Goal: Task Accomplishment & Management: Manage account settings

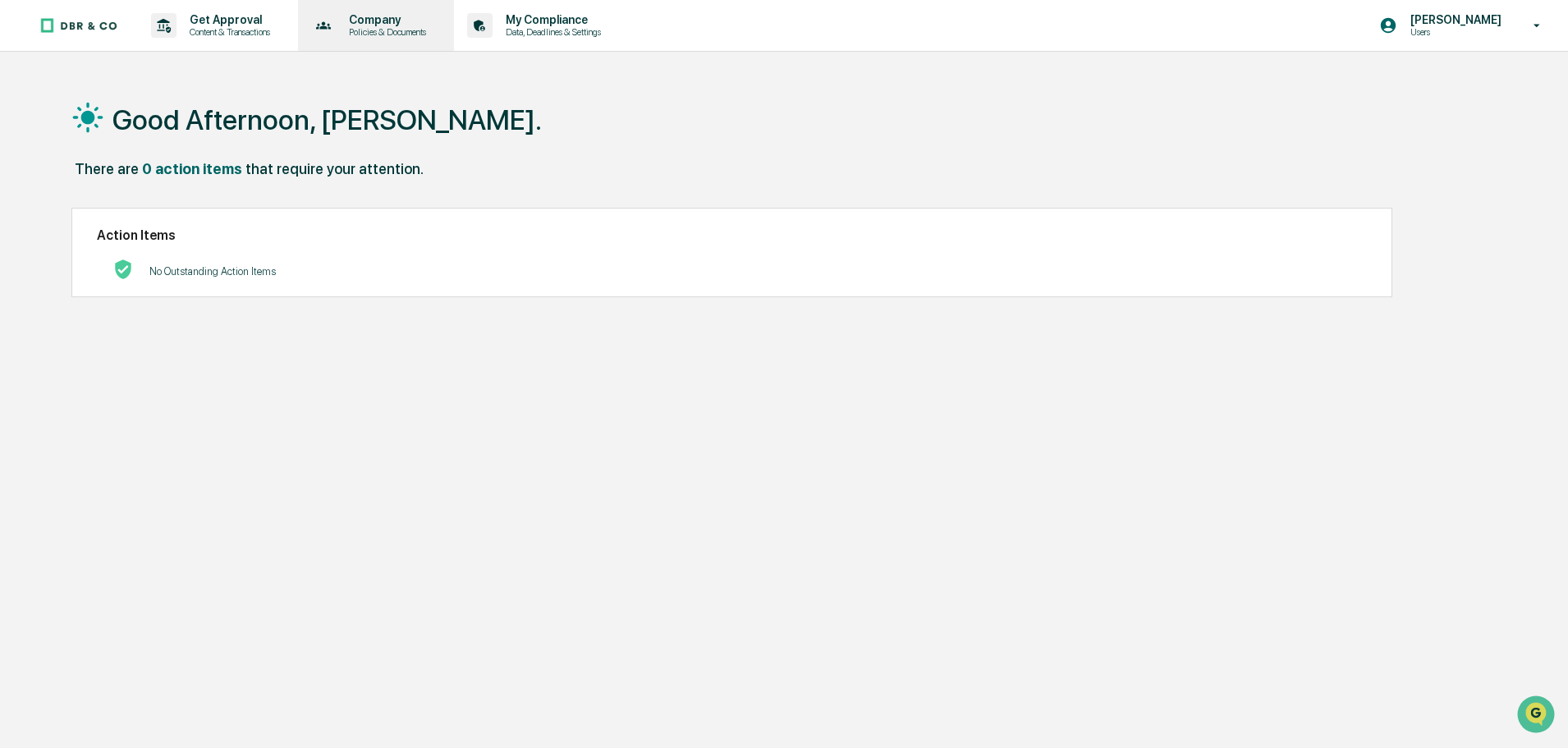
click at [386, 29] on p "Policies & Documents" at bounding box center [385, 32] width 99 height 11
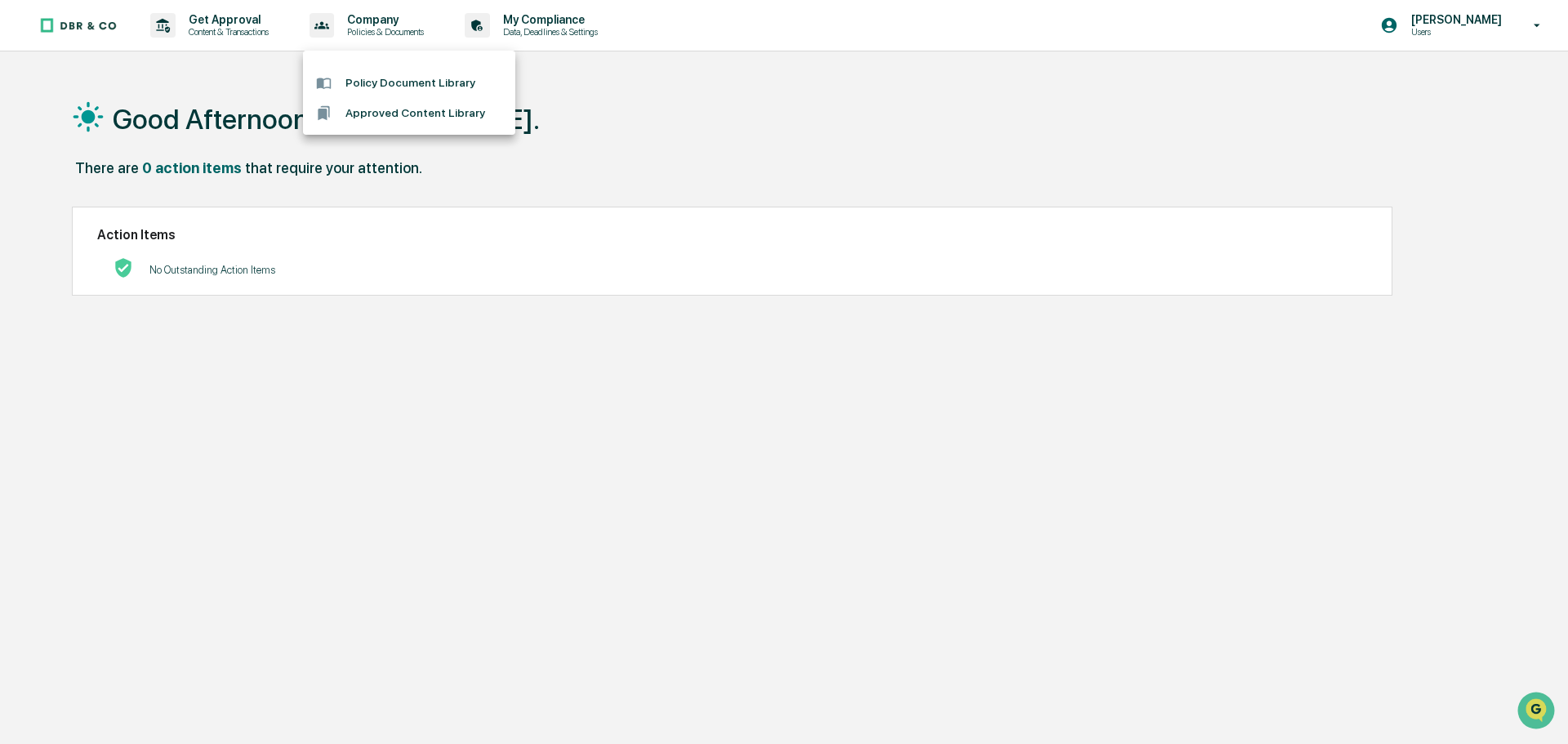
click at [390, 81] on li "Policy Document Library" at bounding box center [408, 83] width 212 height 30
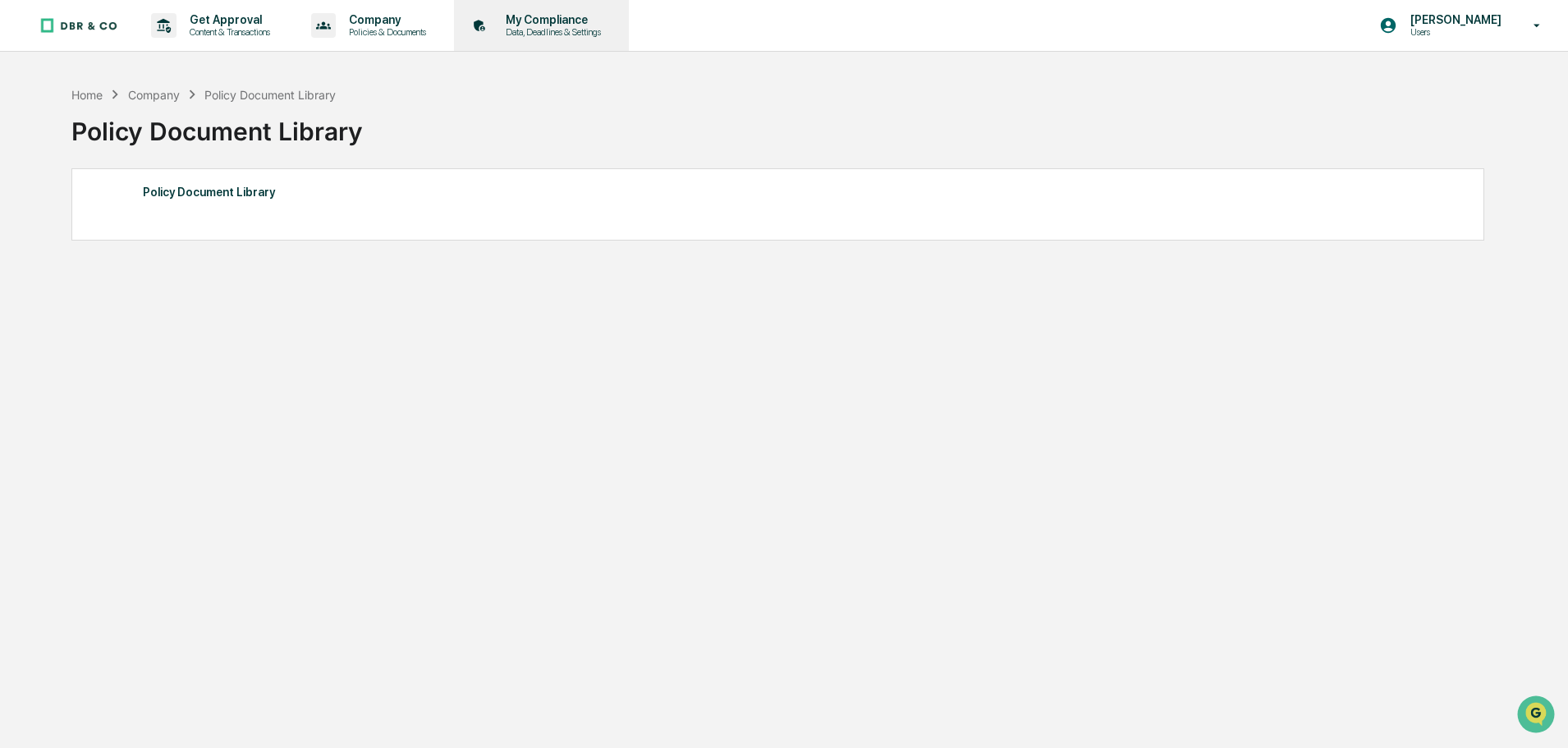
click at [572, 21] on p "My Compliance" at bounding box center [551, 20] width 117 height 13
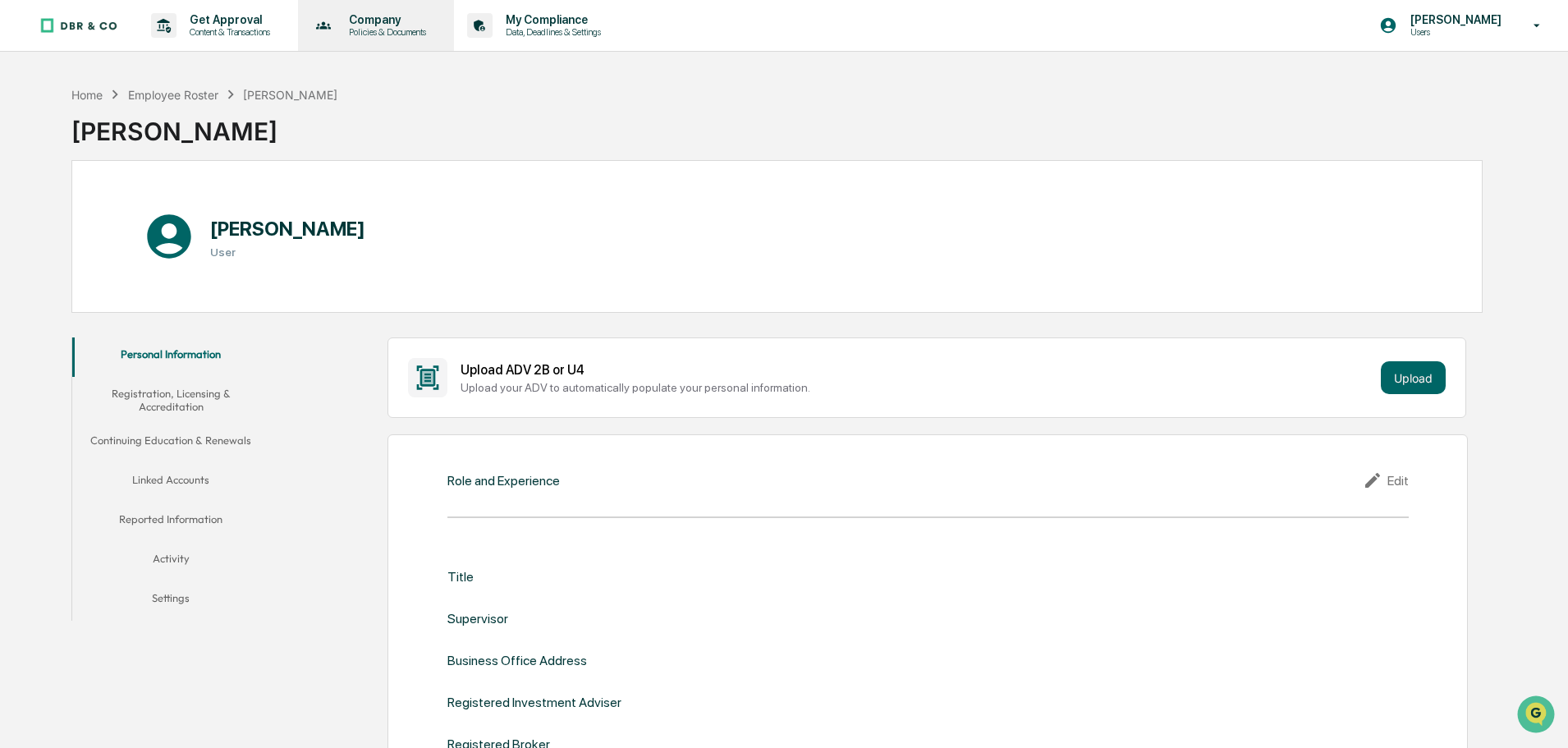
click at [408, 9] on div "Company Policies & Documents" at bounding box center [374, 25] width 141 height 51
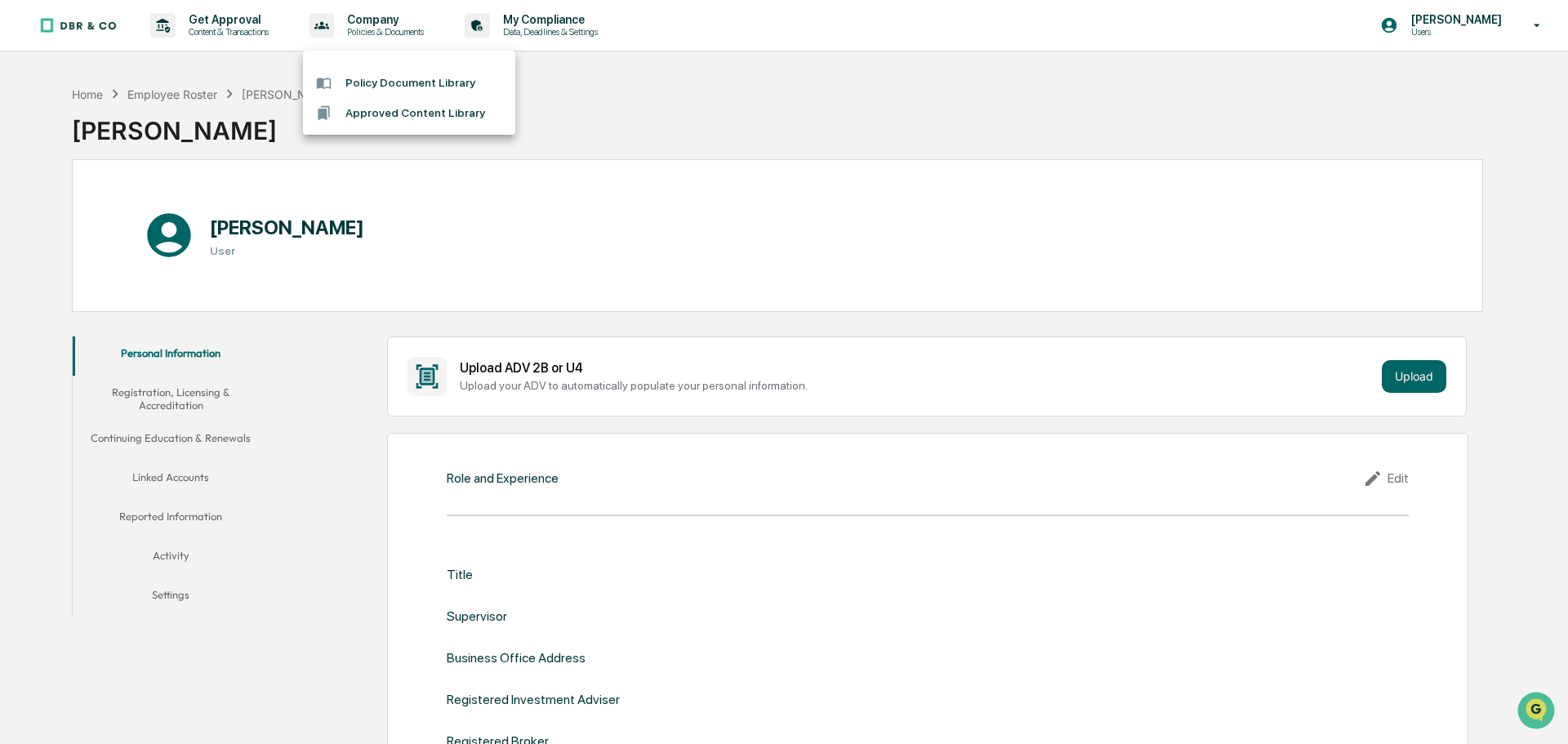
click at [234, 17] on div at bounding box center [784, 372] width 1568 height 744
click at [234, 17] on p "Get Approval" at bounding box center [226, 20] width 101 height 13
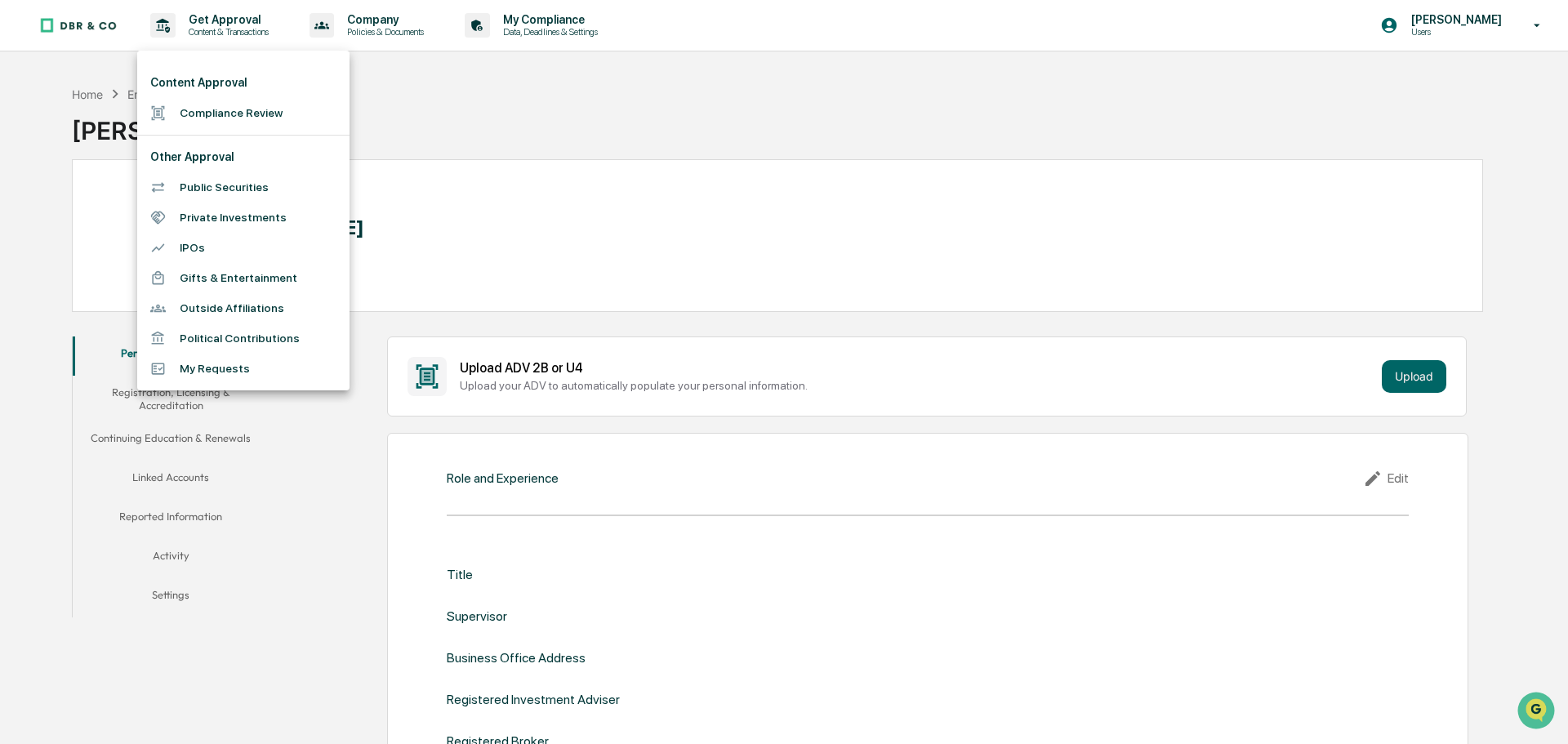
click at [472, 101] on div at bounding box center [784, 372] width 1568 height 744
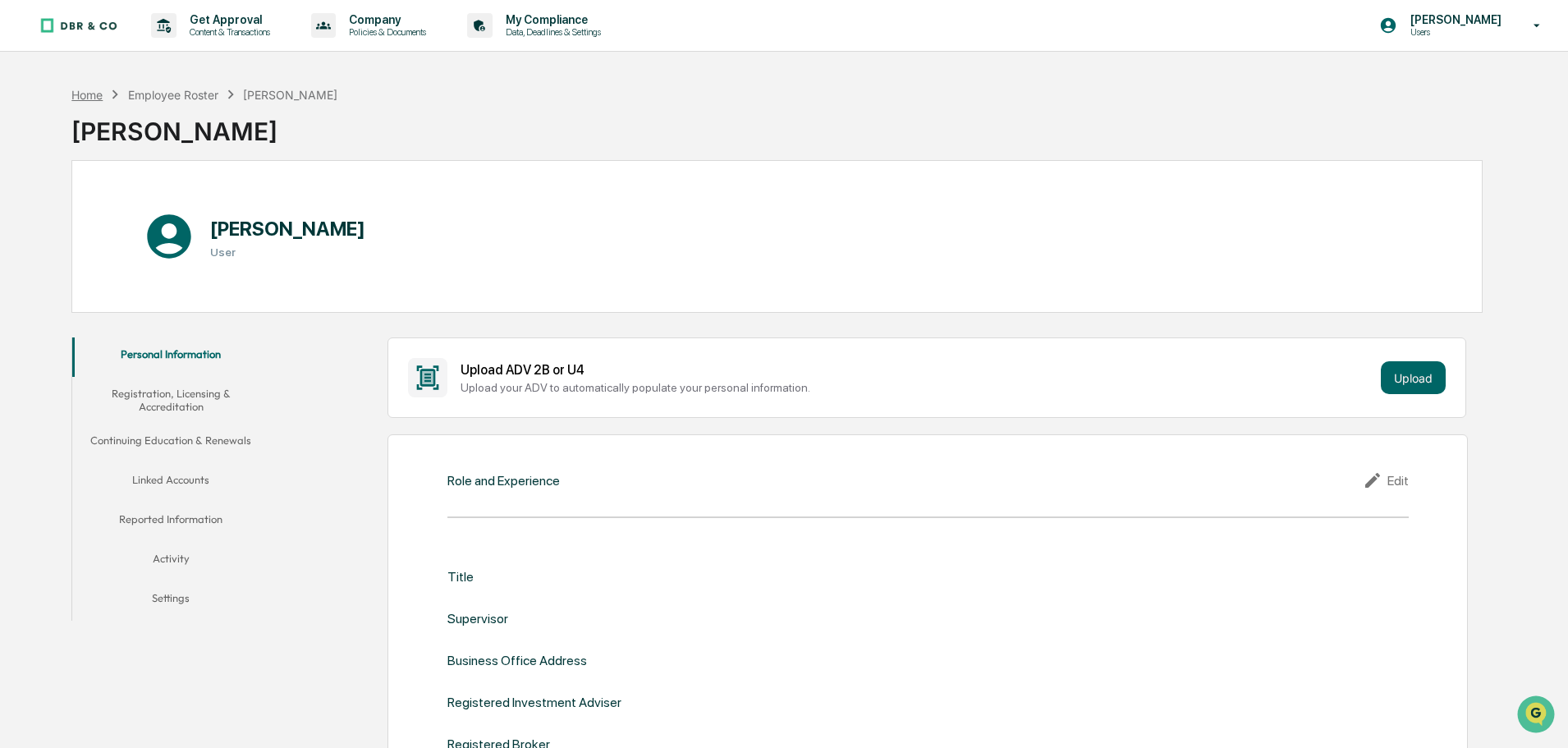
click at [85, 92] on div "Home" at bounding box center [87, 95] width 32 height 14
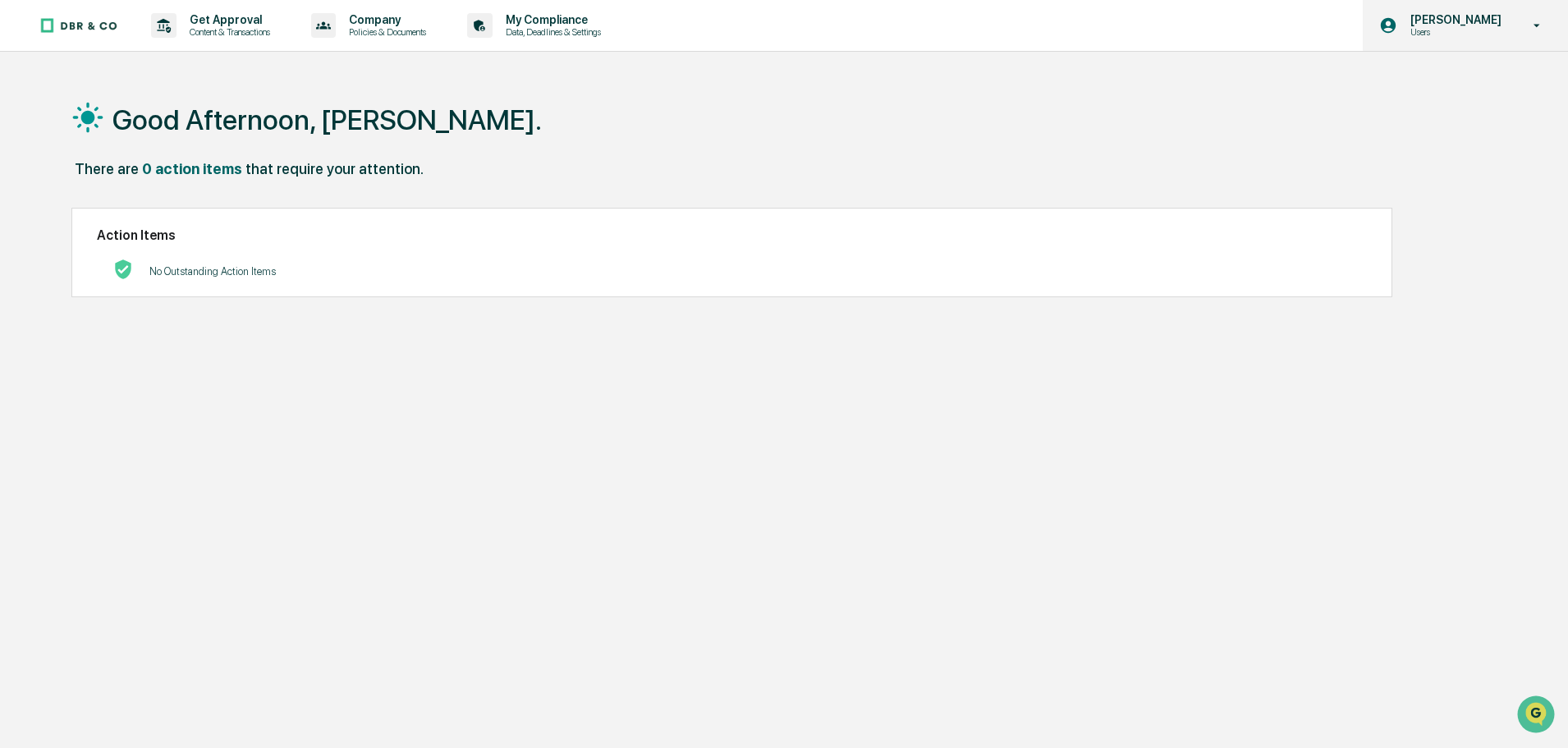
click at [1494, 20] on p "[PERSON_NAME]" at bounding box center [1453, 20] width 113 height 13
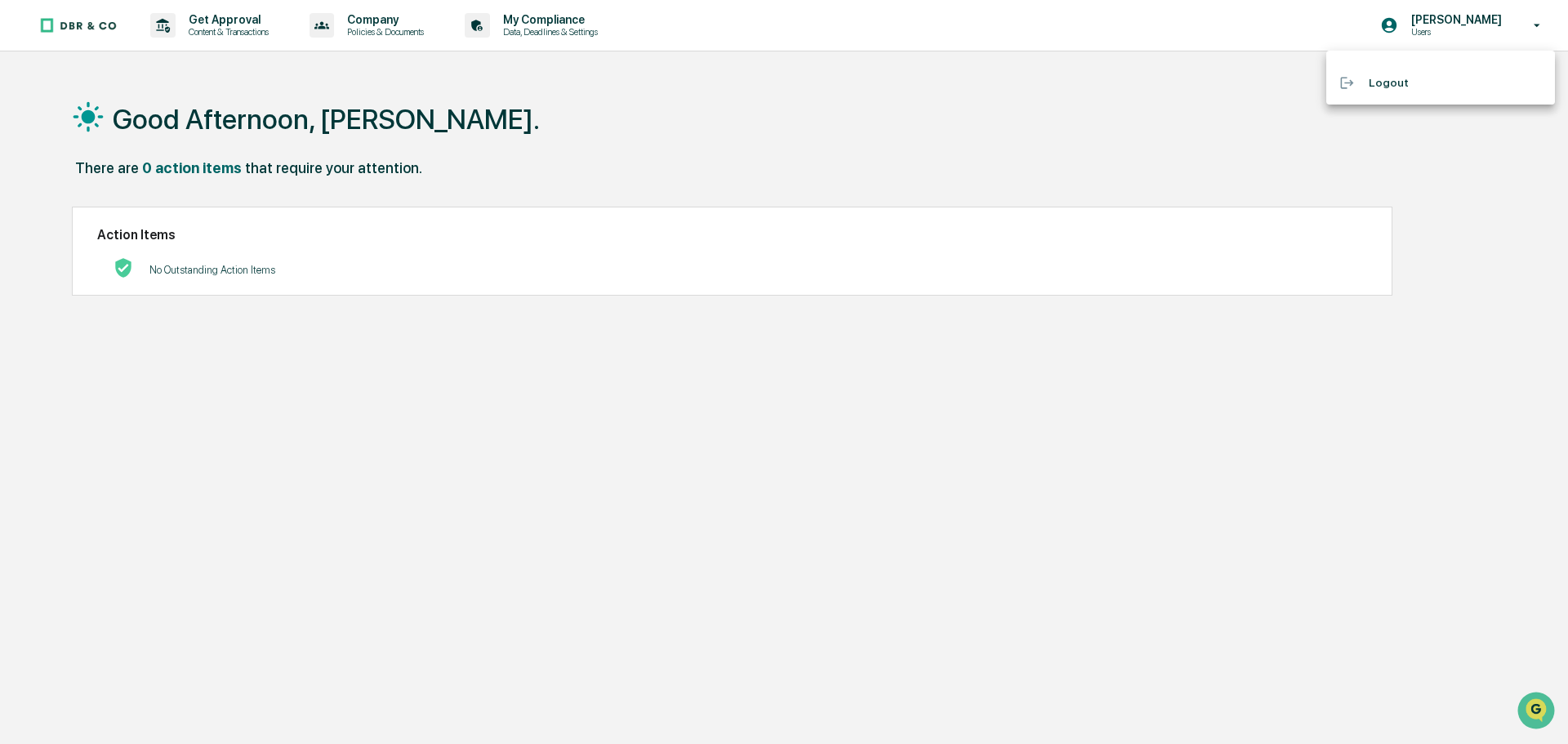
click at [1312, 29] on div at bounding box center [784, 372] width 1568 height 744
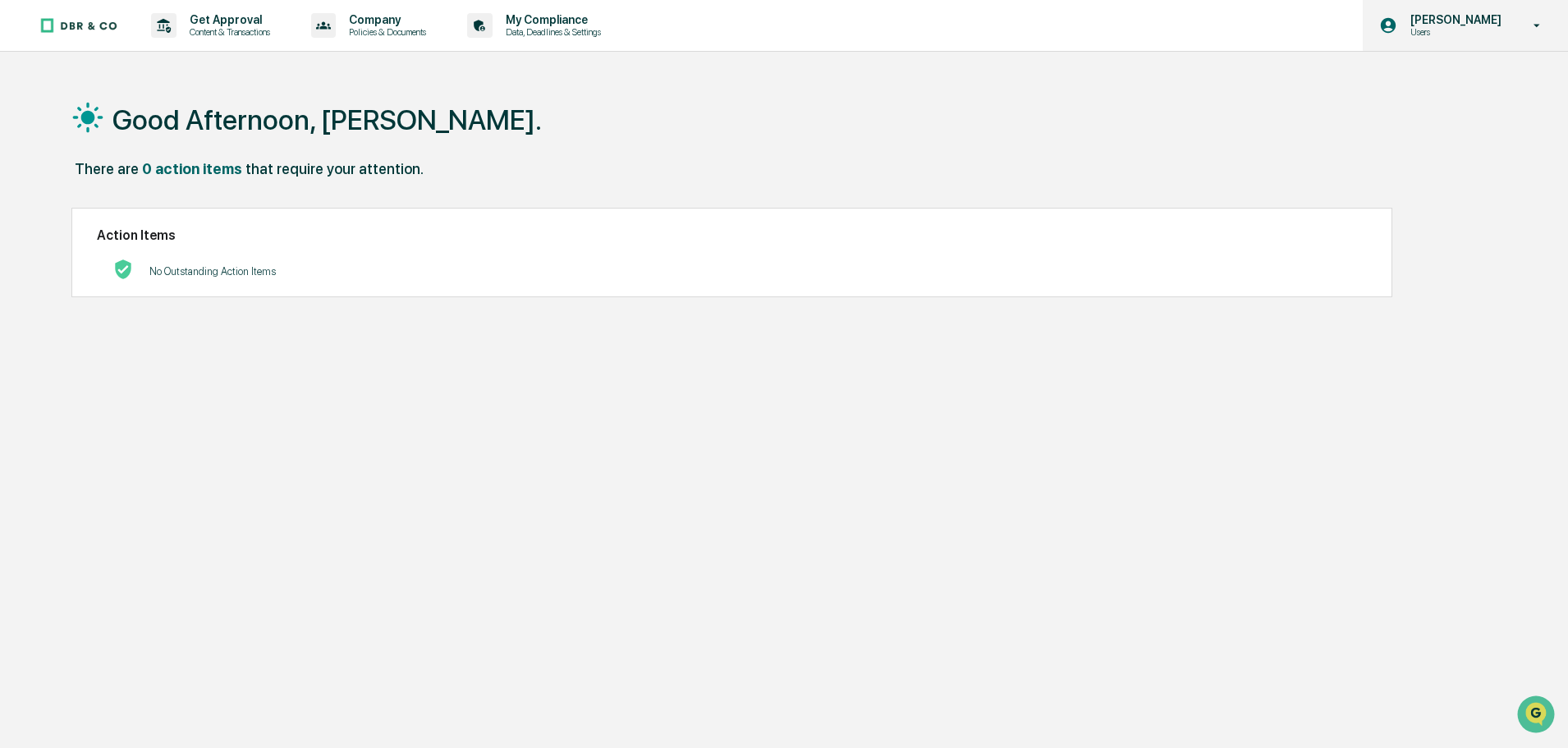
click at [1534, 28] on icon at bounding box center [1537, 26] width 29 height 15
click at [1534, 28] on div at bounding box center [787, 374] width 1576 height 748
click at [577, 18] on p "My Compliance" at bounding box center [551, 20] width 117 height 13
